Goal: Complete application form: Complete application form

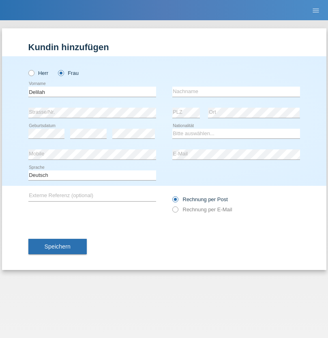
type input "Delilah"
click at [236, 91] on input "text" at bounding box center [236, 92] width 128 height 10
type input "[PERSON_NAME]"
select select "CH"
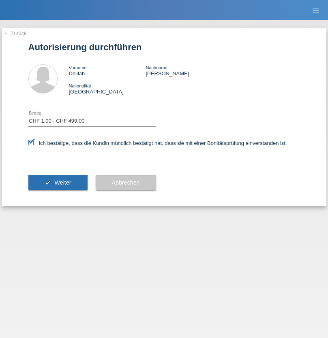
select select "1"
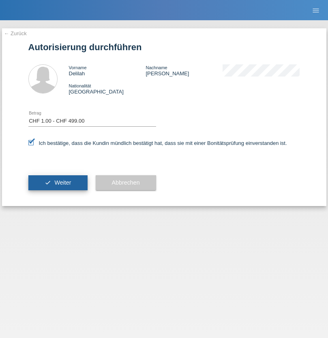
click at [57, 183] on span "Weiter" at bounding box center [62, 182] width 17 height 6
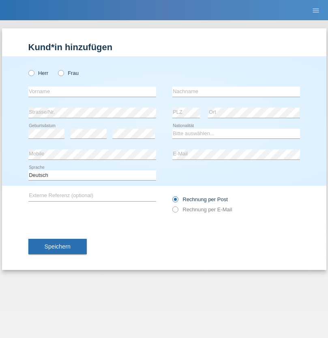
radio input "true"
click at [92, 91] on input "text" at bounding box center [92, 92] width 128 height 10
type input "Vlad"
click at [236, 91] on input "text" at bounding box center [236, 92] width 128 height 10
type input "Matei"
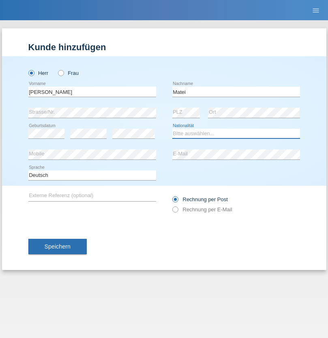
select select "RO"
select select "C"
select select "08"
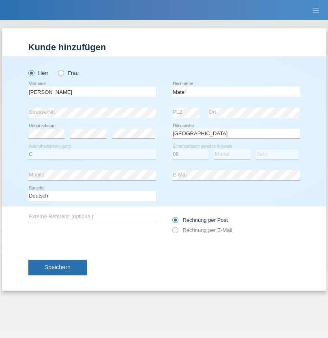
select select "05"
select select "2017"
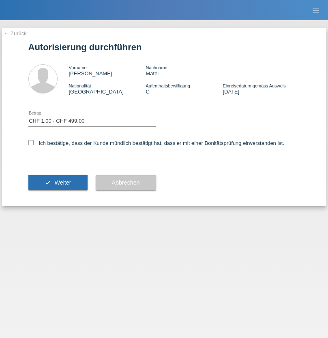
select select "1"
checkbox input "true"
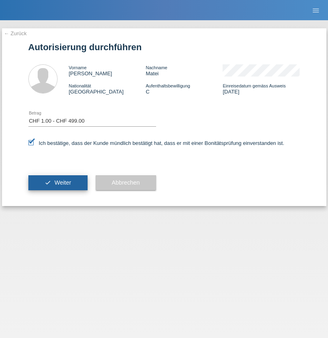
click at [57, 183] on span "Weiter" at bounding box center [62, 182] width 17 height 6
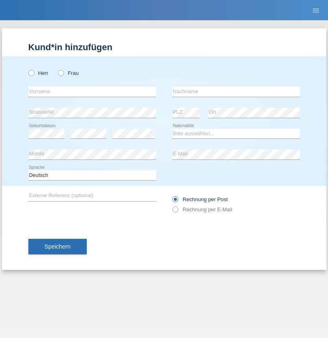
radio input "true"
click at [92, 91] on input "text" at bounding box center [92, 92] width 128 height 10
type input "Hugo Ricardo"
click at [236, 91] on input "text" at bounding box center [236, 92] width 128 height 10
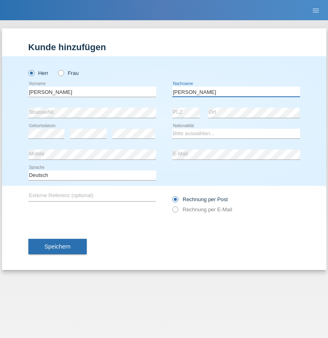
type input "Craveiro Rodrigues"
select select "PT"
select select "C"
select select "01"
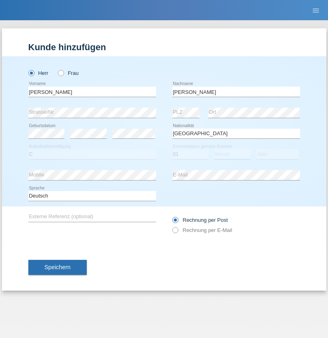
select select "05"
select select "2000"
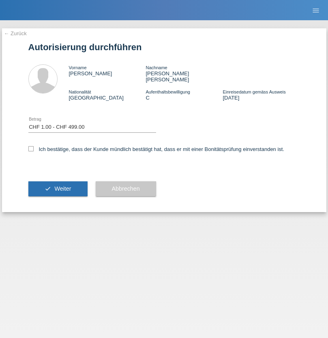
select select "1"
checkbox input "true"
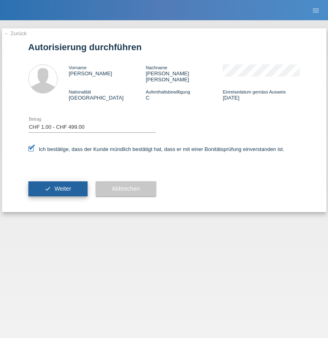
click at [57, 185] on span "Weiter" at bounding box center [62, 188] width 17 height 6
